Goal: Task Accomplishment & Management: Manage account settings

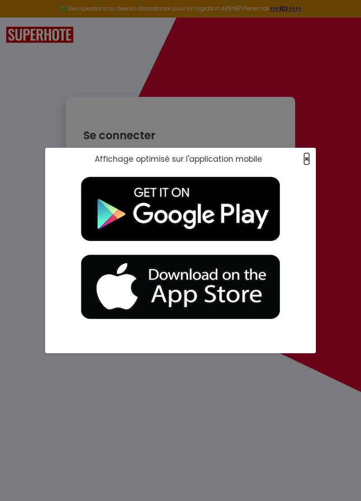
click at [308, 161] on span "×" at bounding box center [306, 158] width 5 height 11
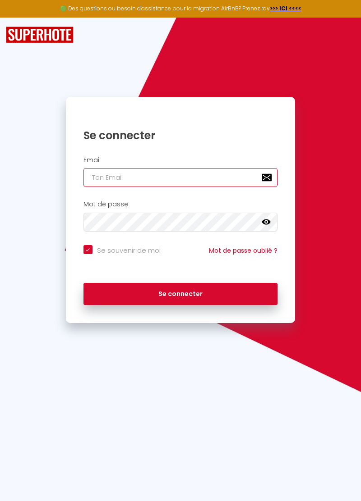
click at [101, 177] on input "email" at bounding box center [180, 177] width 194 height 19
type input "[PERSON_NAME]."
checkbox input "true"
type input "[PERSON_NAME].[PERSON_NAME]@"
checkbox input "true"
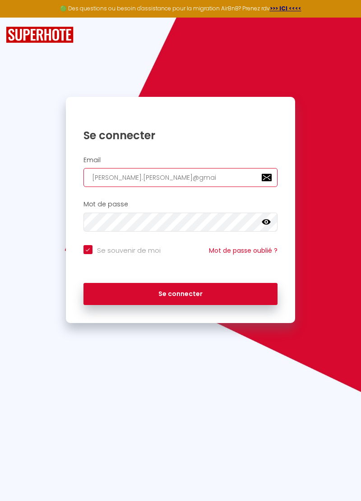
type input "[PERSON_NAME][EMAIL_ADDRESS][PERSON_NAME]"
checkbox input "true"
type input "[PERSON_NAME][EMAIL_ADDRESS][PERSON_NAME]."
checkbox input "true"
type input "[PERSON_NAME][EMAIL_ADDRESS][PERSON_NAME][DOMAIN_NAME]"
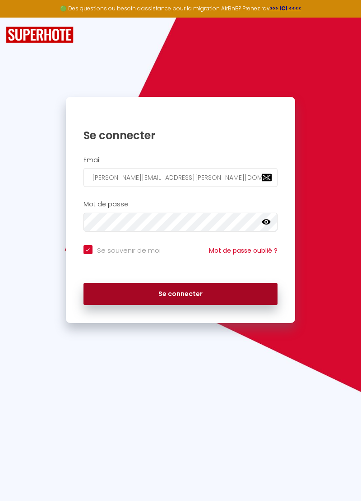
click at [188, 291] on button "Se connecter" at bounding box center [180, 294] width 194 height 23
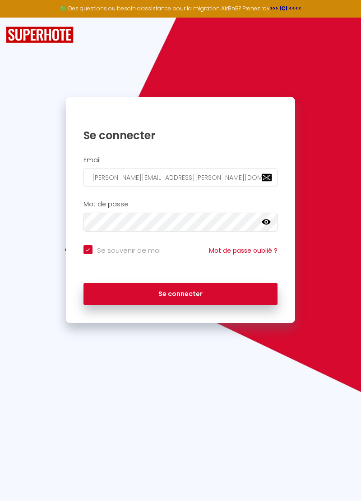
checkbox input "true"
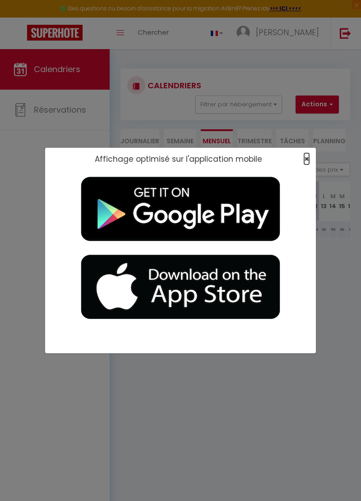
click at [307, 156] on span "×" at bounding box center [306, 158] width 5 height 11
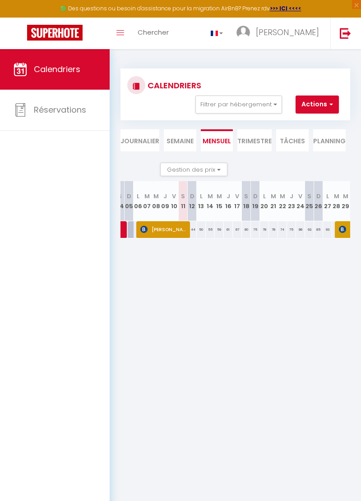
scroll to position [0, 124]
click at [178, 221] on span "[PERSON_NAME]" at bounding box center [162, 229] width 48 height 17
select select "OK"
select select "1"
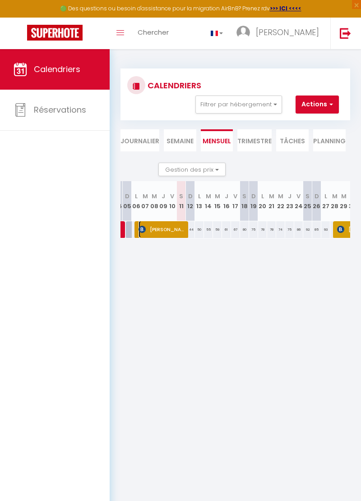
select select "0"
select select "1"
select select
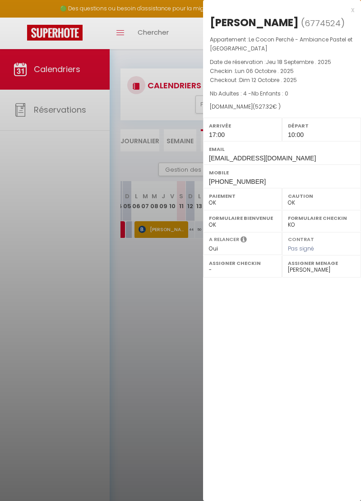
click at [348, 7] on div "x" at bounding box center [278, 10] width 151 height 11
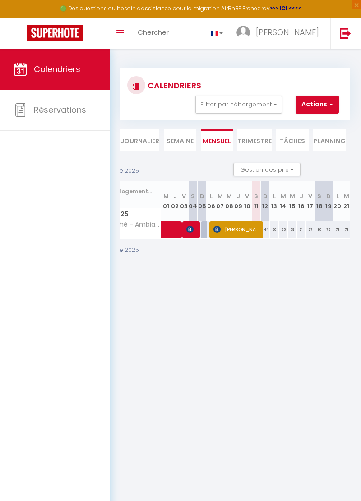
scroll to position [0, 0]
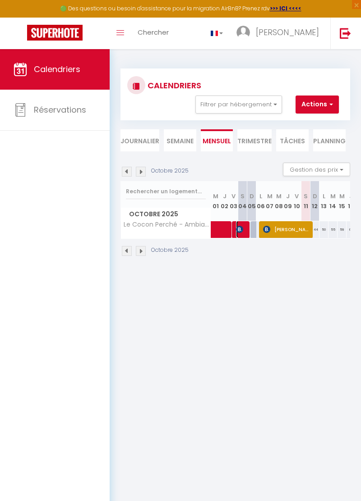
click at [241, 229] on img at bounding box center [239, 229] width 7 height 7
select select "33346"
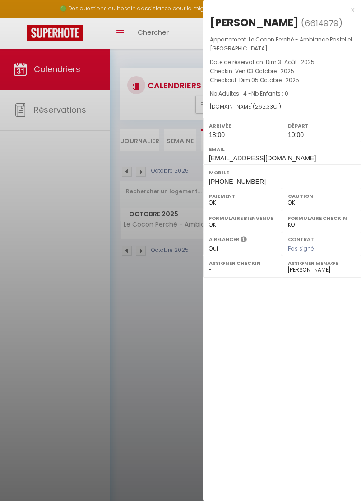
click at [348, 13] on div "x" at bounding box center [278, 10] width 151 height 11
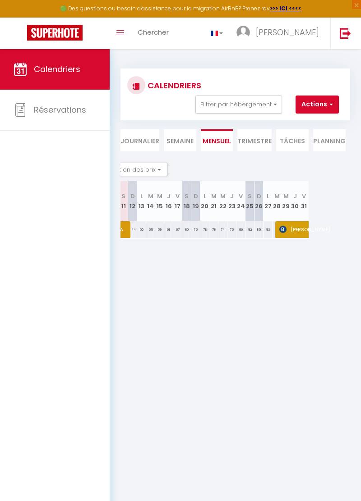
scroll to position [0, 184]
click at [279, 227] on img at bounding box center [280, 229] width 7 height 7
select select "KO"
select select "51924"
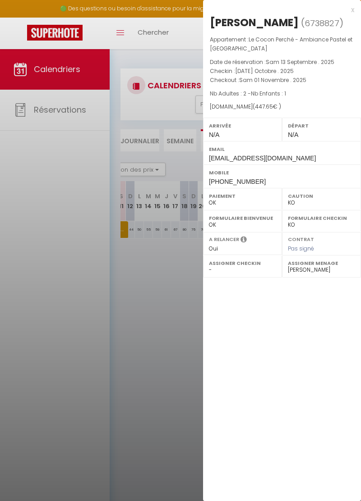
click at [345, 9] on div "x" at bounding box center [278, 10] width 151 height 11
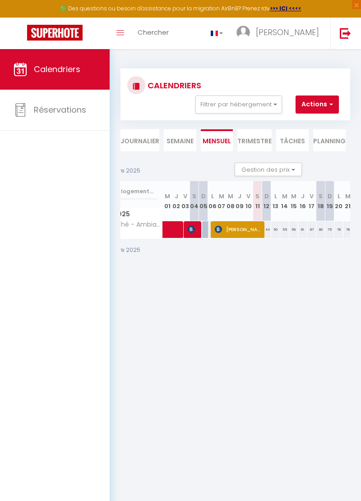
scroll to position [0, 48]
click at [226, 231] on span "[PERSON_NAME]" at bounding box center [239, 229] width 48 height 17
select select "OK"
select select "1"
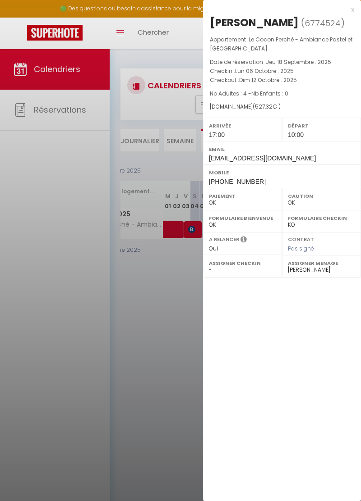
click at [346, 13] on div "x" at bounding box center [278, 10] width 151 height 11
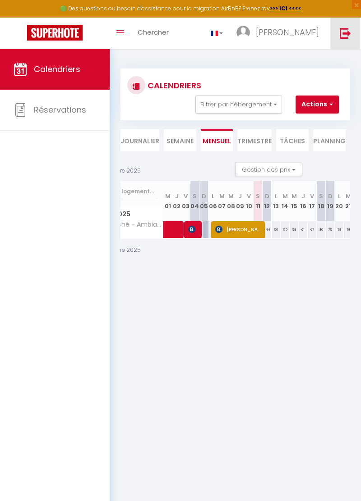
click at [337, 37] on link at bounding box center [345, 34] width 30 height 32
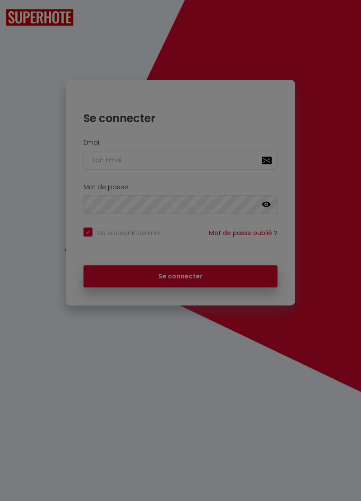
checkbox input "true"
